Goal: Task Accomplishment & Management: Complete application form

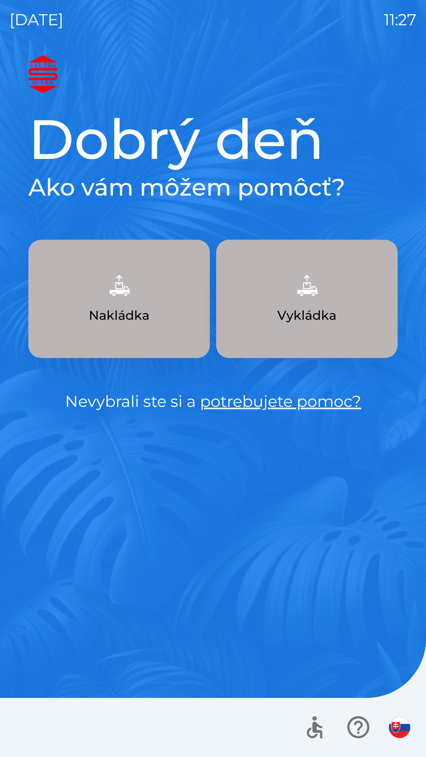
click at [282, 306] on p "Vykládka" at bounding box center [306, 315] width 59 height 19
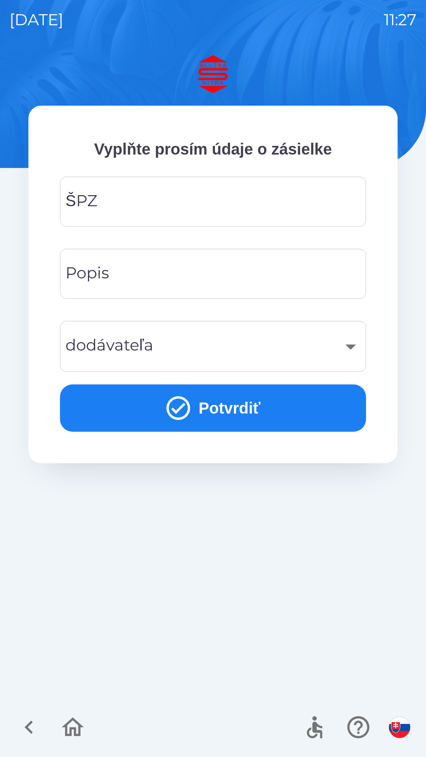
click at [194, 194] on input "ŠPZ" at bounding box center [212, 201] width 287 height 31
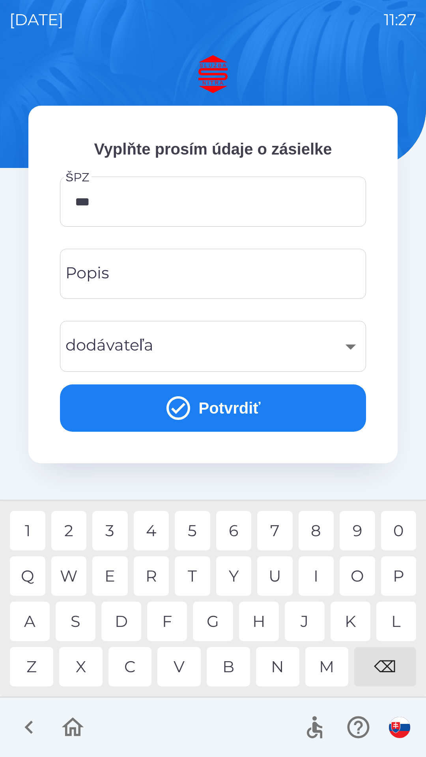
click at [320, 532] on div "8" at bounding box center [316, 530] width 35 height 39
type input "*******"
click at [268, 407] on button "Potvrdiť" at bounding box center [213, 408] width 306 height 47
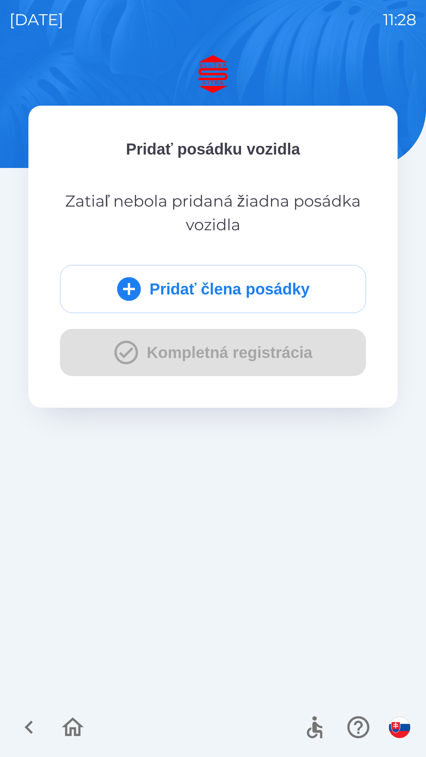
click at [278, 290] on button "Pridať člena posádky" at bounding box center [213, 289] width 306 height 48
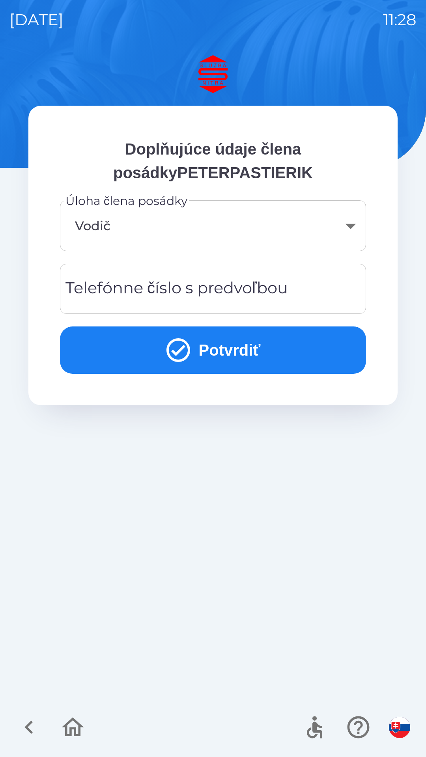
click at [240, 356] on button "Potvrdiť" at bounding box center [213, 350] width 306 height 47
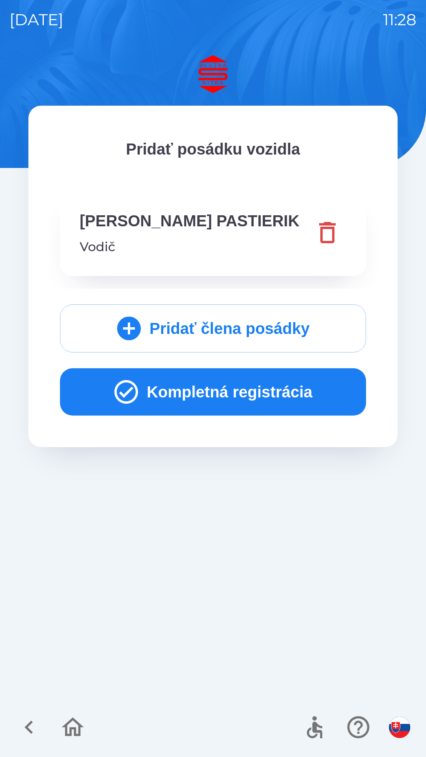
click at [248, 389] on button "Kompletná registrácia" at bounding box center [213, 391] width 306 height 47
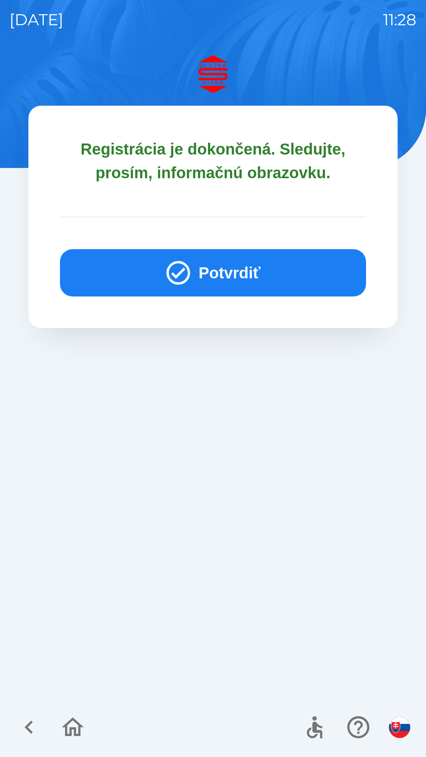
click at [238, 260] on button "Potvrdiť" at bounding box center [213, 272] width 306 height 47
